Goal: Transaction & Acquisition: Book appointment/travel/reservation

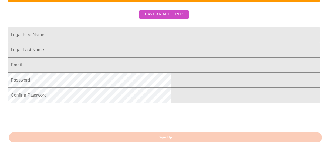
scroll to position [123, 0]
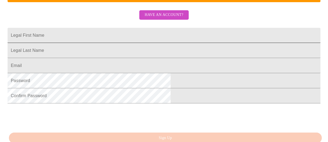
click at [134, 43] on input "Legal First Name" at bounding box center [164, 35] width 313 height 15
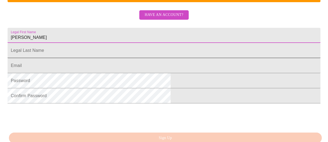
type input "[PERSON_NAME]"
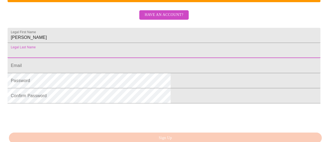
click at [130, 58] on input "Legal First Name" at bounding box center [164, 50] width 313 height 15
type input "[PERSON_NAME]"
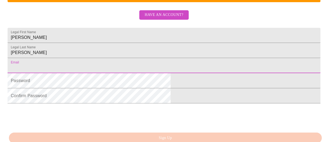
click at [107, 73] on input "Legal First Name" at bounding box center [164, 65] width 313 height 15
type input "[EMAIL_ADDRESS][DOMAIN_NAME]"
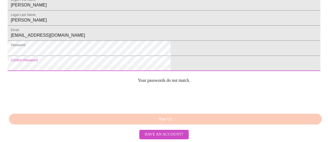
scroll to position [172, 0]
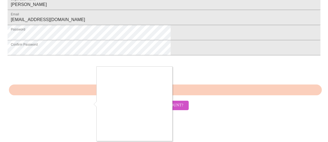
click at [89, 104] on div at bounding box center [164, 71] width 328 height 142
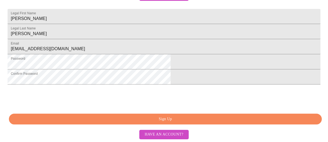
click at [176, 123] on span "Sign Up" at bounding box center [165, 119] width 300 height 7
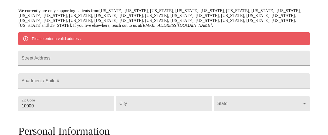
scroll to position [106, 0]
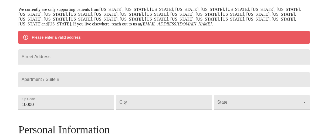
click at [95, 64] on input "Street Address" at bounding box center [163, 56] width 291 height 15
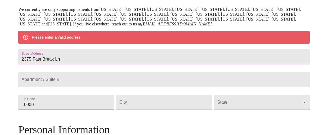
type input "2375 Fast Break Ln"
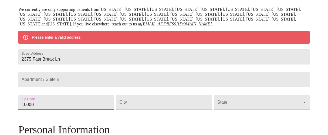
click at [82, 110] on input "10000" at bounding box center [66, 101] width 96 height 15
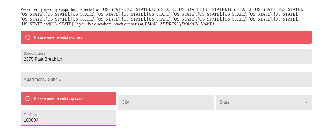
scroll to position [108, 0]
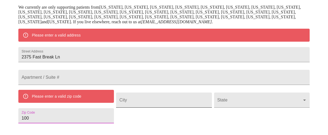
type input "100"
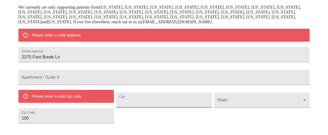
click at [143, 107] on input "Street Address" at bounding box center [164, 99] width 96 height 15
type input "k"
type input "[PERSON_NAME]"
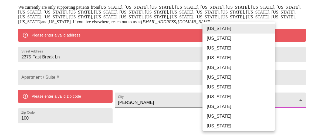
click at [269, 113] on body "MyMenopauseRx Welcome to MyMenopauseRx Since it's your first time here, you'll …" at bounding box center [164, 114] width 324 height 441
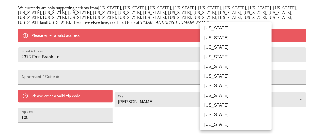
scroll to position [145, 0]
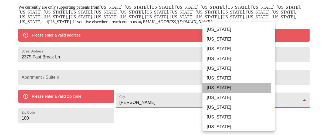
click at [217, 88] on li "[US_STATE]" at bounding box center [240, 88] width 76 height 10
type input "[US_STATE]"
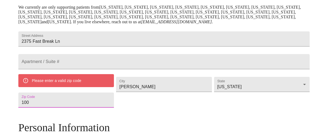
click at [68, 107] on input "100" at bounding box center [66, 99] width 96 height 15
type input "1"
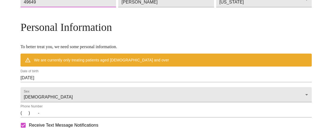
scroll to position [210, 0]
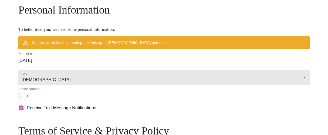
type input "49649"
click at [79, 65] on input "[DATE]" at bounding box center [163, 60] width 291 height 9
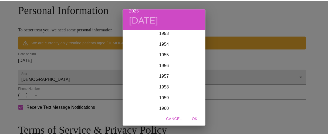
scroll to position [573, 0]
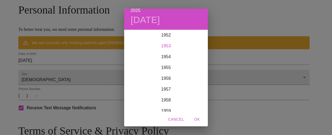
click at [166, 46] on div "1953" at bounding box center [166, 45] width 84 height 11
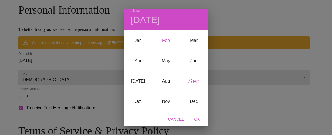
click at [166, 46] on div "Feb" at bounding box center [166, 41] width 28 height 20
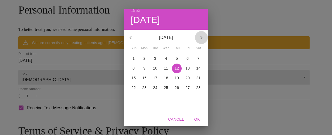
click at [198, 38] on icon "button" at bounding box center [201, 37] width 6 height 6
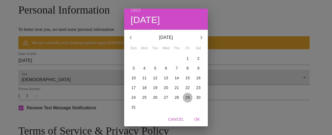
click at [185, 97] on p "29" at bounding box center [187, 96] width 4 height 5
click at [200, 120] on span "OK" at bounding box center [197, 119] width 13 height 7
type input "[DATE]"
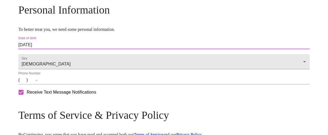
click at [59, 84] on input "(   )    -" at bounding box center [163, 80] width 291 height 9
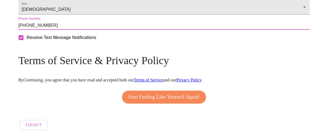
scroll to position [280, 0]
type input "[PHONE_NUMBER]"
click at [169, 93] on span "Start Feeling Like Yourself Again!" at bounding box center [164, 97] width 72 height 9
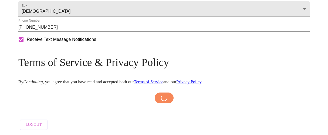
scroll to position [278, 0]
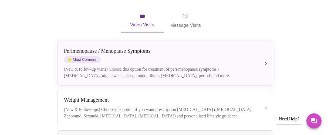
scroll to position [102, 0]
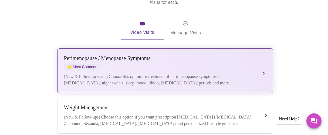
click at [263, 60] on div "[MEDICAL_DATA] / Menopause Symptoms ⭐ Most Common (New & follow-up visits) Choo…" at bounding box center [165, 70] width 202 height 31
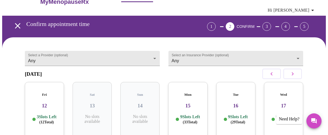
scroll to position [17, 0]
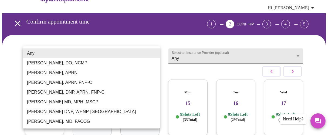
click at [153, 54] on body "MyMenopauseRx Appointments Messaging Labs Uploads Medications Community Refer a…" at bounding box center [166, 92] width 328 height 215
click at [300, 53] on div at bounding box center [166, 67] width 332 height 135
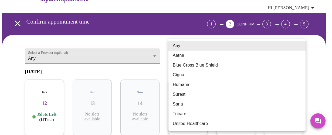
click at [300, 53] on body "MyMenopauseRx Appointments Messaging Labs Uploads Medications Community Refer a…" at bounding box center [166, 92] width 328 height 215
click at [187, 85] on li "Humana" at bounding box center [236, 85] width 137 height 10
type input "Humana"
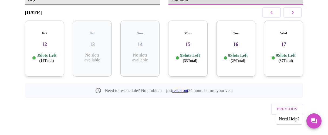
scroll to position [76, 0]
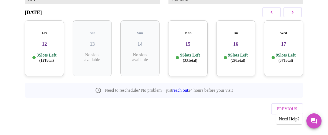
click at [44, 52] on p "3 Slots Left ( 12 Total)" at bounding box center [47, 57] width 20 height 11
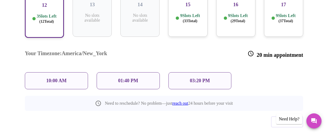
scroll to position [114, 0]
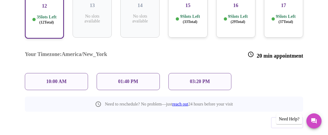
click at [136, 79] on p "01:40 PM" at bounding box center [128, 82] width 20 height 6
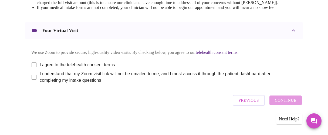
scroll to position [272, 0]
click at [33, 63] on input "I agree to the telehealth consent terms" at bounding box center [33, 64] width 11 height 11
checkbox input "true"
click at [32, 76] on input "I understand that my Zoom visit link will not be emailed to me, and I must acce…" at bounding box center [33, 76] width 11 height 11
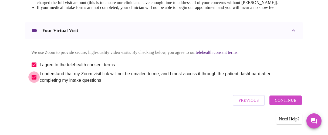
click at [31, 77] on input "I understand that my Zoom visit link will not be emailed to me, and I must acce…" at bounding box center [33, 76] width 11 height 11
checkbox input "false"
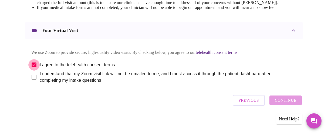
click at [31, 63] on input "I agree to the telehealth consent terms" at bounding box center [33, 64] width 11 height 11
checkbox input "false"
click at [253, 102] on span "Previous" at bounding box center [249, 100] width 20 height 7
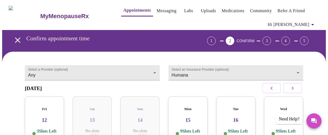
scroll to position [0, 0]
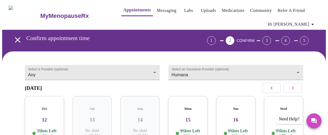
click at [216, 40] on div "1" at bounding box center [211, 40] width 9 height 9
click at [15, 37] on icon "open drawer" at bounding box center [17, 39] width 5 height 5
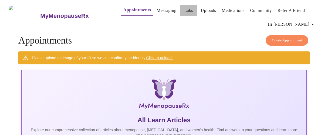
click at [184, 8] on link "Labs" at bounding box center [188, 11] width 9 height 8
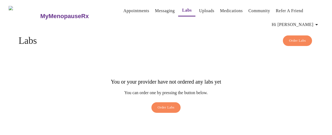
click at [223, 10] on link "Medications" at bounding box center [231, 11] width 23 height 8
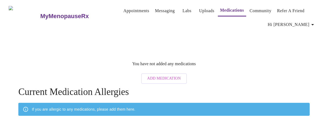
click at [244, 49] on div "MyMenopauseRx Appointments Messaging Labs Uploads Medications Community Refer a…" at bounding box center [164, 87] width 324 height 170
